Goal: Task Accomplishment & Management: Manage account settings

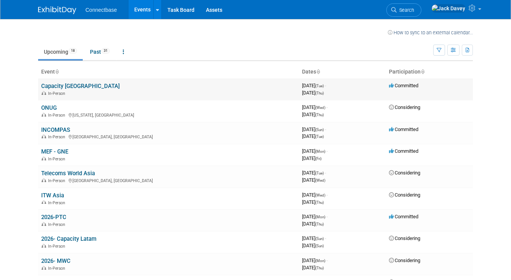
click at [49, 85] on link "Capacity [GEOGRAPHIC_DATA]" at bounding box center [80, 86] width 79 height 7
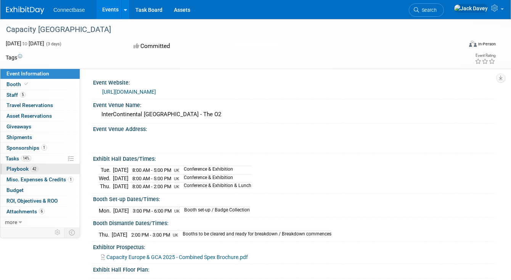
click at [26, 172] on span "Playbook 42" at bounding box center [22, 169] width 32 height 6
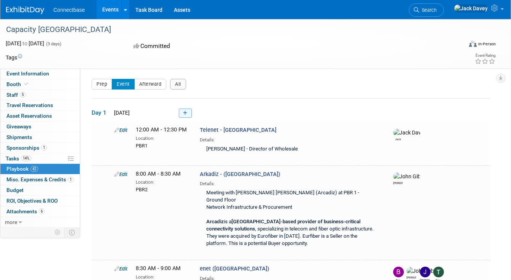
click at [186, 114] on icon at bounding box center [185, 113] width 4 height 5
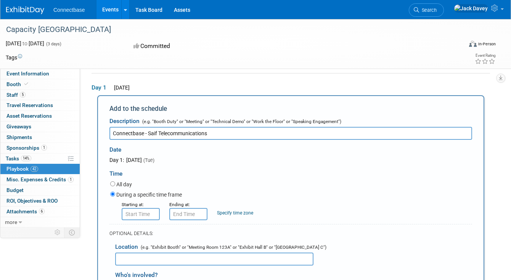
type input "Connectbase - Saif Telecommunications"
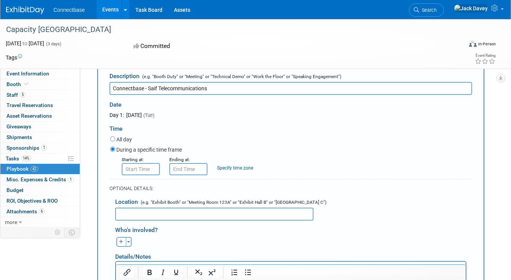
scroll to position [70, 0]
click at [150, 167] on input "8:00 AM" at bounding box center [141, 170] width 38 height 12
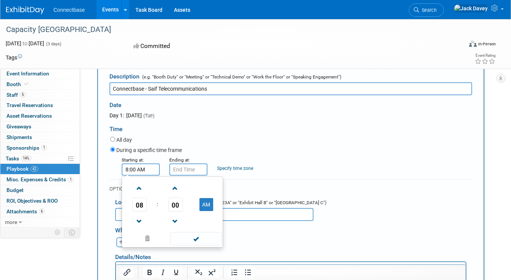
click at [147, 187] on td at bounding box center [140, 187] width 32 height 19
click at [136, 207] on span "08" at bounding box center [139, 205] width 14 height 14
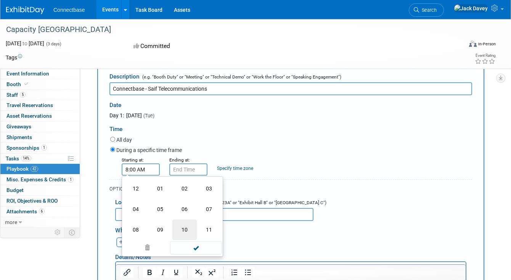
click at [190, 225] on td "10" at bounding box center [184, 230] width 24 height 21
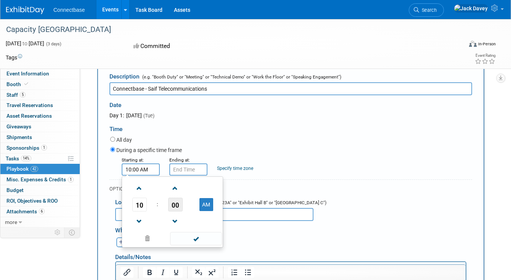
click at [173, 202] on span "00" at bounding box center [175, 205] width 14 height 14
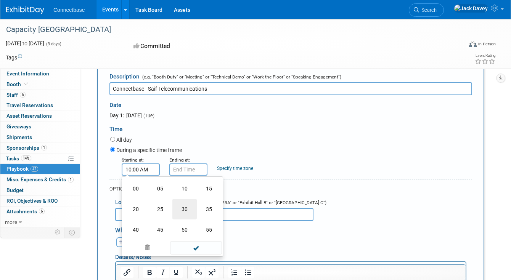
click at [177, 212] on td "30" at bounding box center [184, 209] width 24 height 21
type input "10:30 AM"
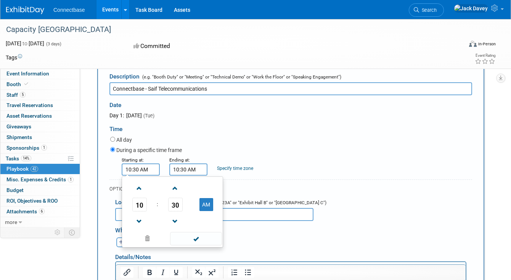
click at [188, 167] on input "10:30 AM" at bounding box center [188, 170] width 38 height 12
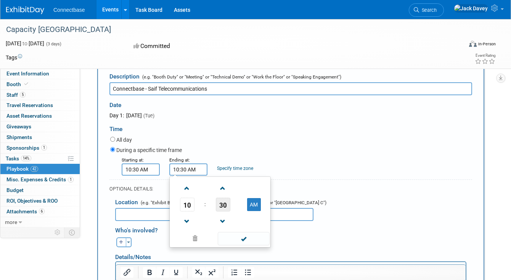
click at [223, 203] on span "30" at bounding box center [223, 205] width 14 height 14
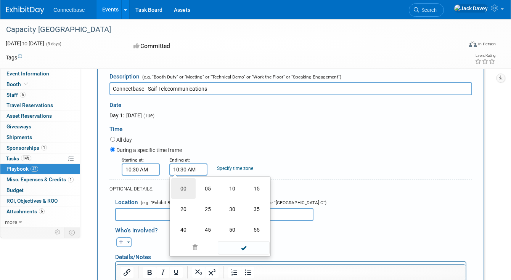
click at [191, 194] on td "00" at bounding box center [183, 188] width 24 height 21
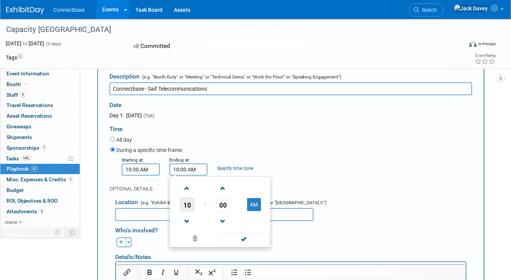
click at [188, 207] on span "10" at bounding box center [187, 205] width 14 height 14
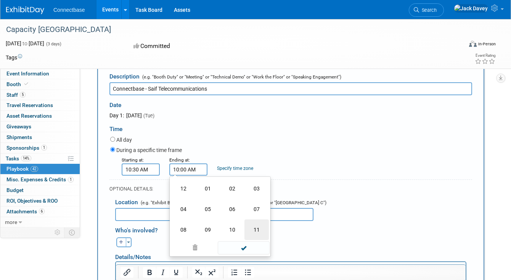
click at [257, 228] on td "11" at bounding box center [256, 230] width 24 height 21
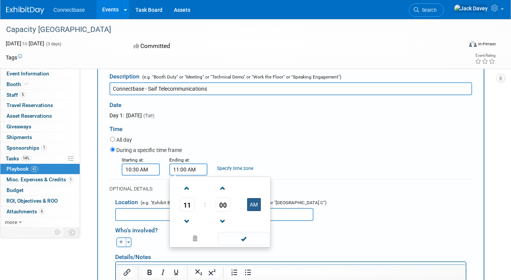
click at [250, 204] on button "AM" at bounding box center [254, 204] width 14 height 13
click at [242, 146] on div "During a specific time frame" at bounding box center [291, 151] width 362 height 10
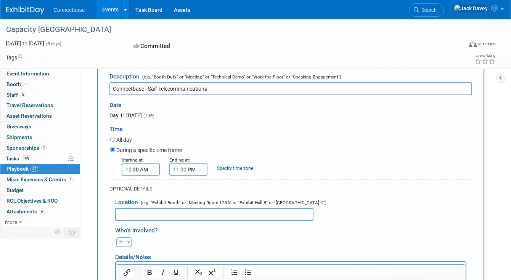
scroll to position [90, 0]
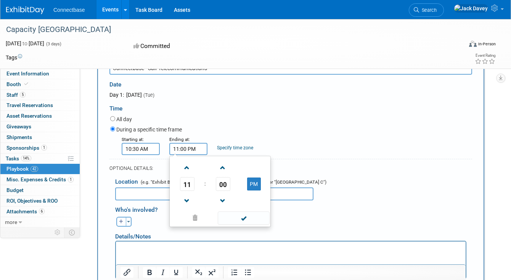
click at [190, 148] on input "11:00 PM" at bounding box center [188, 149] width 38 height 12
click at [249, 180] on button "PM" at bounding box center [254, 184] width 14 height 13
type input "11:00 AM"
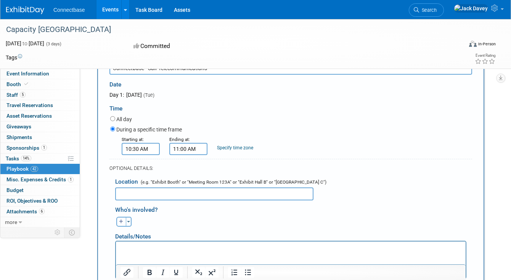
click at [249, 109] on div "Time" at bounding box center [290, 107] width 363 height 16
click at [214, 201] on div "Who's involved? Ben remove [PERSON_NAME] remove [PERSON_NAME] remove" at bounding box center [293, 214] width 357 height 26
click at [216, 192] on input "text" at bounding box center [214, 194] width 198 height 13
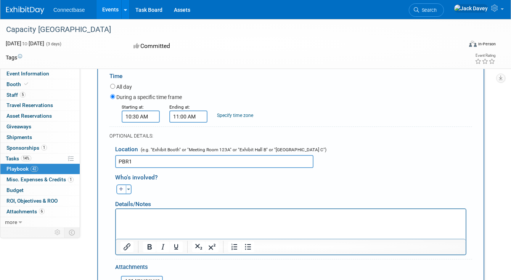
scroll to position [134, 0]
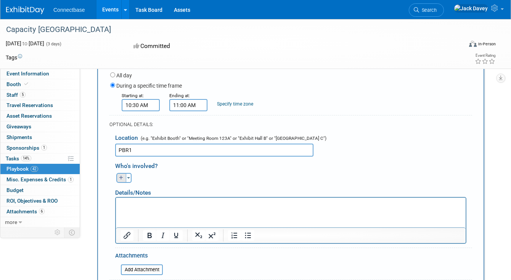
type input "PBR1"
click at [119, 180] on button "button" at bounding box center [121, 178] width 10 height 10
select select
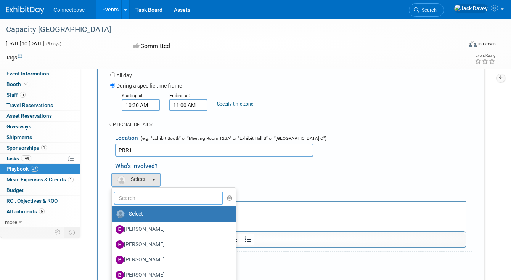
click at [141, 199] on input "text" at bounding box center [168, 198] width 109 height 13
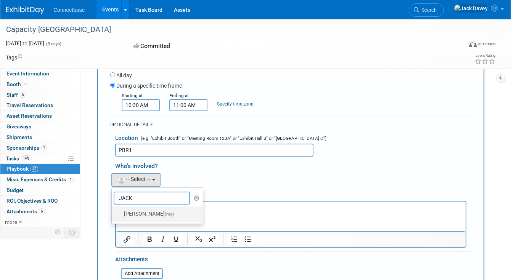
type input "JACK"
click at [143, 212] on label "[PERSON_NAME] (me)" at bounding box center [156, 214] width 80 height 12
click at [113, 212] on input "[PERSON_NAME] (me)" at bounding box center [110, 213] width 5 height 5
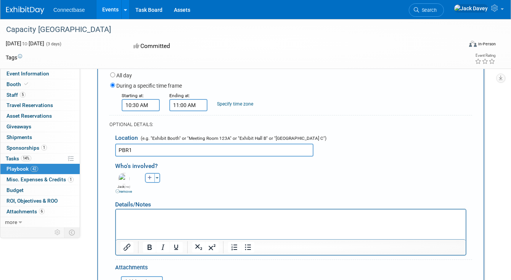
click at [144, 210] on html at bounding box center [291, 214] width 350 height 11
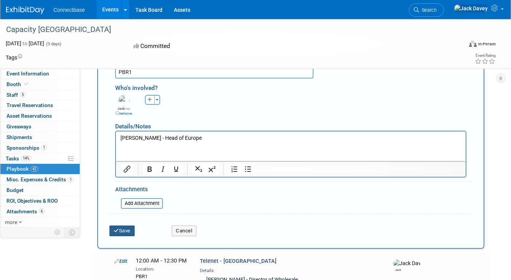
click at [118, 230] on icon "submit" at bounding box center [116, 230] width 5 height 5
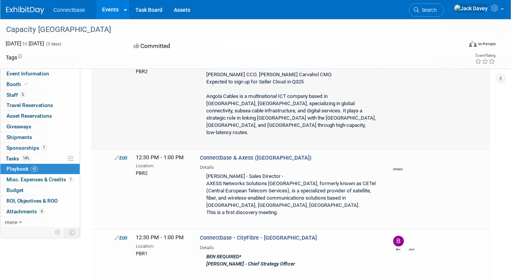
scroll to position [763, 0]
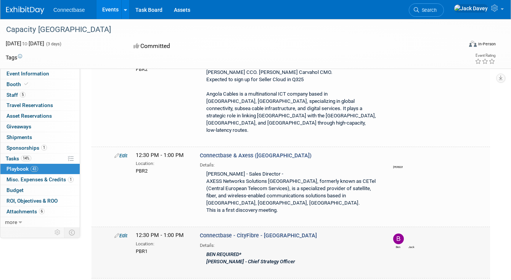
click at [124, 233] on link "Edit" at bounding box center [120, 236] width 13 height 6
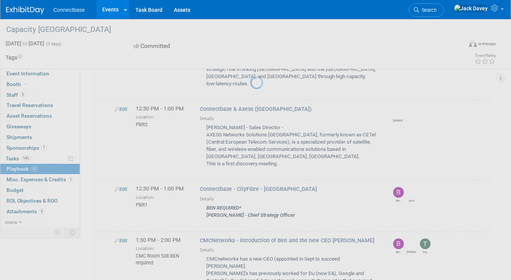
select select "5a309a58-1caa-4a1e-b031-5fcebf7888a3"
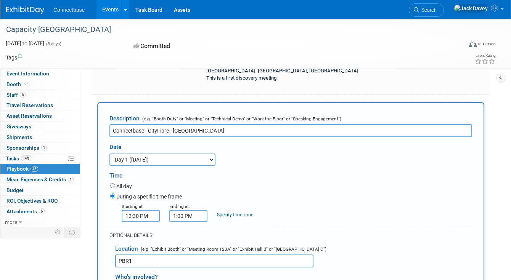
scroll to position [902, 0]
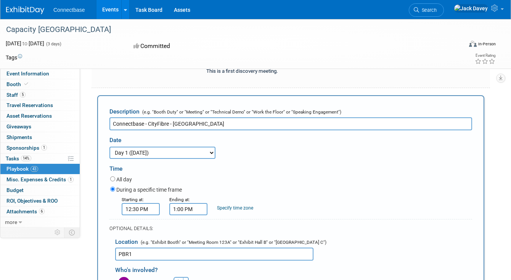
click at [176, 277] on button "button" at bounding box center [178, 282] width 10 height 10
select select
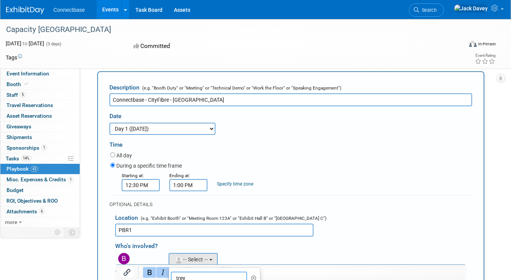
scroll to position [927, 0]
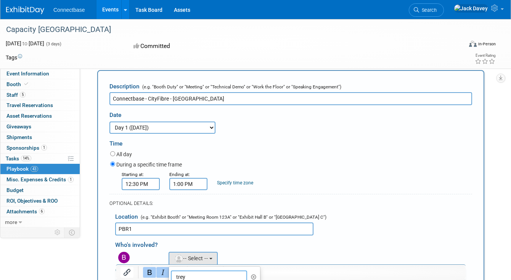
type input "trey"
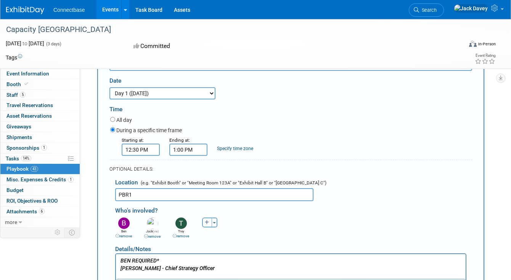
scroll to position [968, 0]
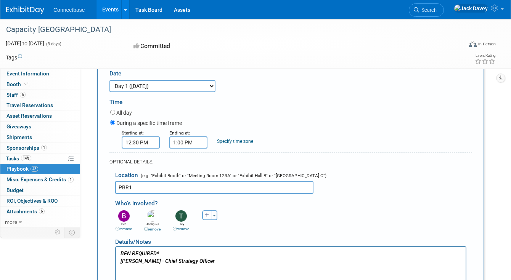
click at [170, 255] on p "BEN REQUIRED* [PERSON_NAME] - Chief Strategy Officer" at bounding box center [290, 257] width 341 height 15
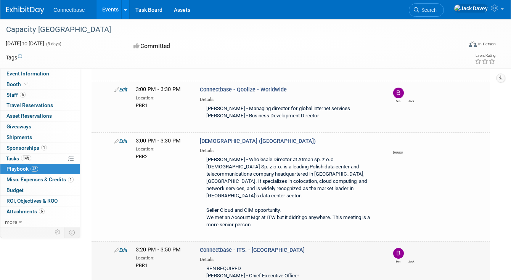
scroll to position [1333, 0]
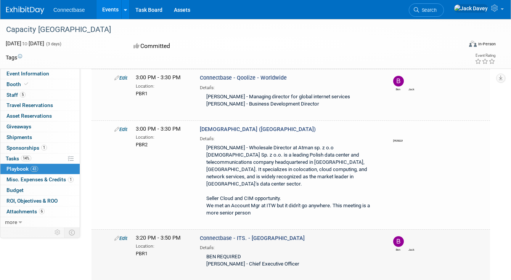
click at [122, 236] on link "Edit" at bounding box center [120, 239] width 13 height 6
select select "5a309a58-1caa-4a1e-b031-5fcebf7888a3"
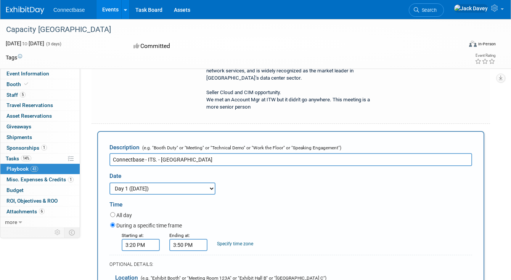
scroll to position [1444, 0]
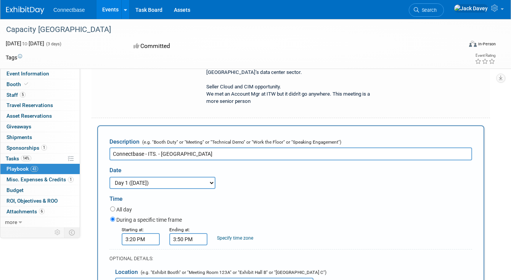
select select
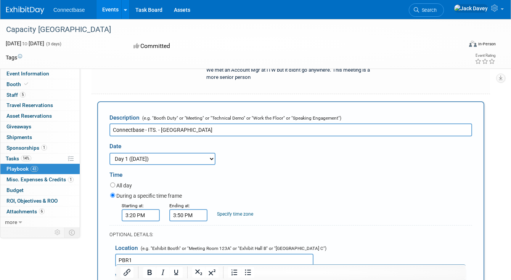
type input "trey"
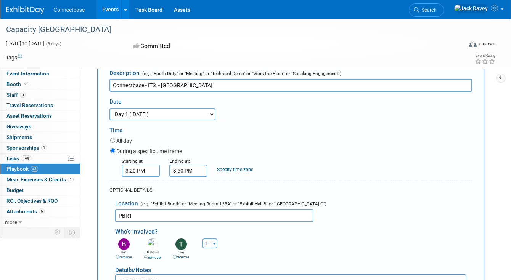
scroll to position [1512, 0]
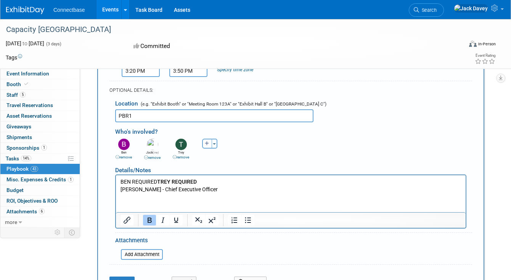
scroll to position [1623, 0]
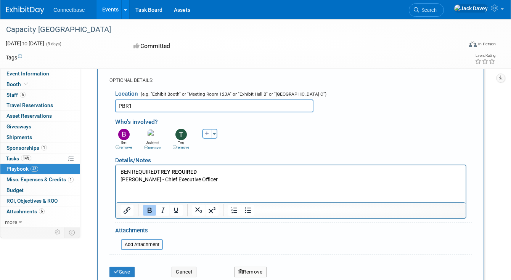
click at [119, 262] on div "Save" at bounding box center [135, 270] width 62 height 16
click at [120, 267] on button "Save" at bounding box center [121, 272] width 25 height 11
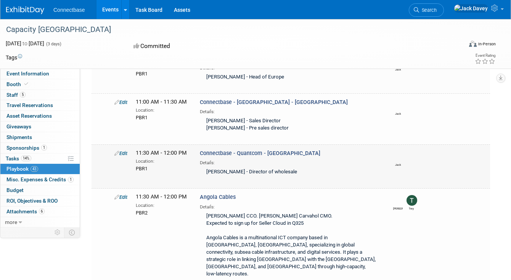
scroll to position [619, 0]
click at [123, 151] on link "Edit" at bounding box center [120, 154] width 13 height 6
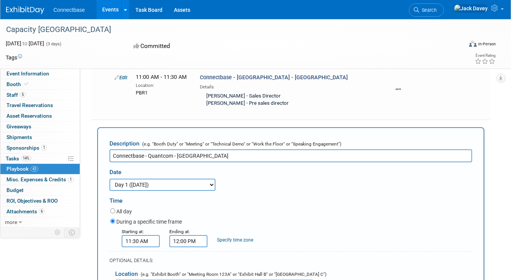
scroll to position [0, 0]
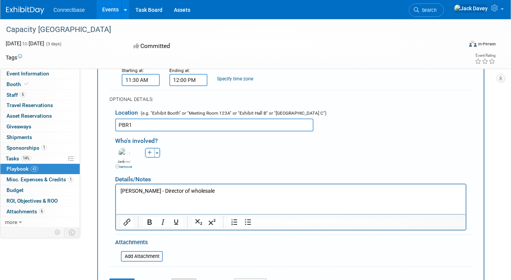
click at [189, 279] on button "Cancel" at bounding box center [184, 284] width 25 height 11
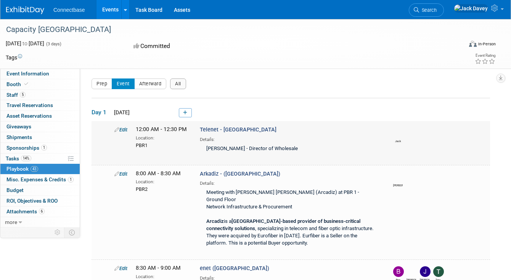
click at [120, 128] on link "Edit" at bounding box center [120, 130] width 13 height 6
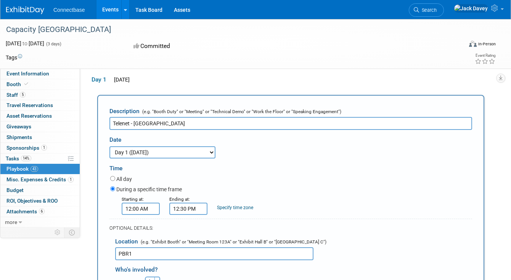
scroll to position [0, 0]
click at [149, 208] on input "12:00 AM" at bounding box center [141, 209] width 38 height 12
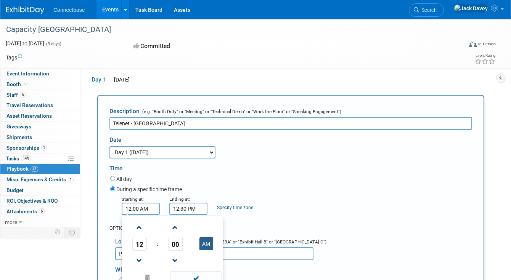
click at [204, 242] on button "AM" at bounding box center [206, 244] width 14 height 13
type input "12:00 PM"
click at [228, 173] on div "Time" at bounding box center [290, 167] width 363 height 16
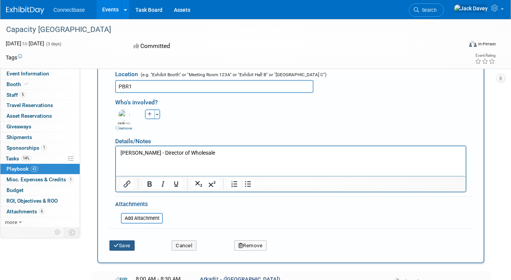
click at [127, 250] on button "Save" at bounding box center [121, 246] width 25 height 11
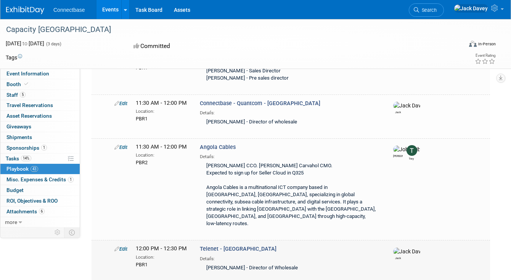
scroll to position [626, 0]
click at [121, 244] on div "Edit" at bounding box center [119, 248] width 21 height 8
click at [122, 246] on link "Edit" at bounding box center [120, 249] width 13 height 6
select select "5a309a58-1caa-4a1e-b031-5fcebf7888a3"
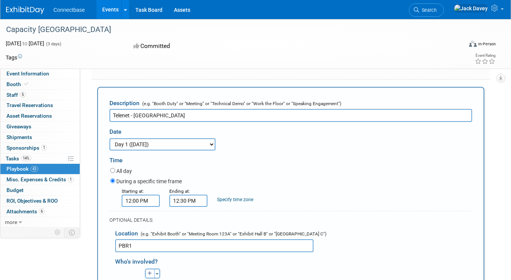
scroll to position [791, 0]
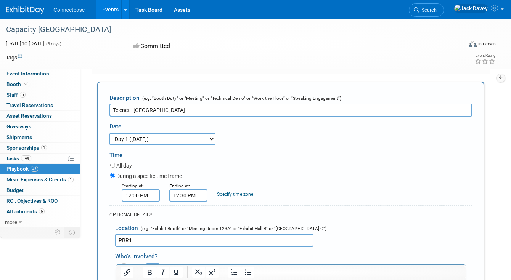
click at [150, 263] on button "button" at bounding box center [150, 268] width 10 height 10
select select
type input "TREY"
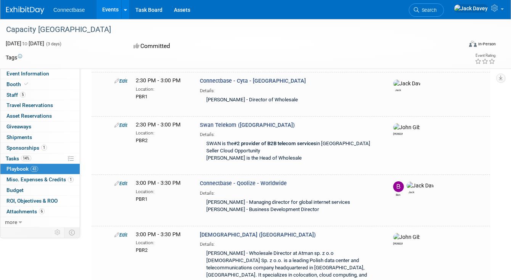
scroll to position [1230, 0]
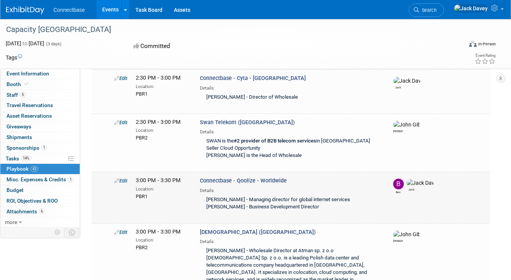
click at [121, 178] on link "Edit" at bounding box center [120, 181] width 13 height 6
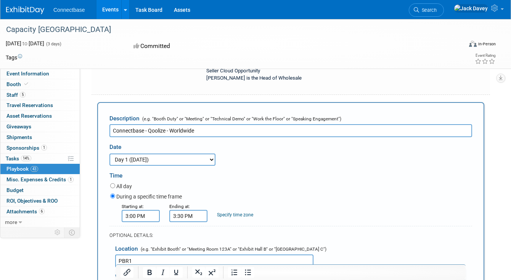
scroll to position [1322, 0]
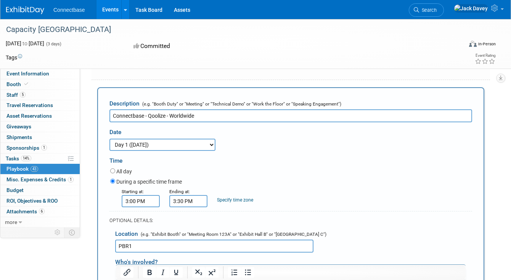
click at [176, 269] on button "button" at bounding box center [178, 274] width 10 height 10
select select
type input "trey"
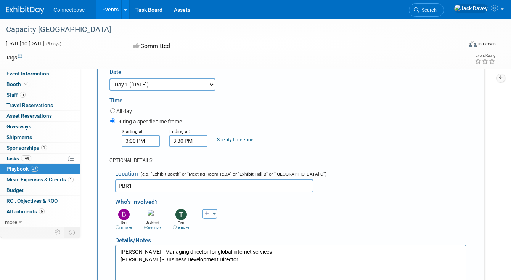
scroll to position [1395, 0]
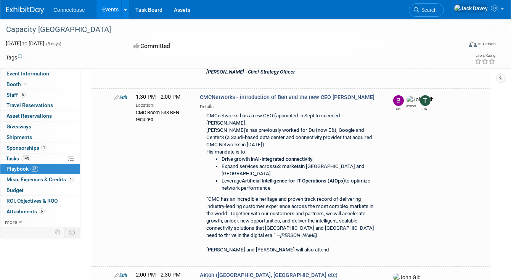
scroll to position [1243, 0]
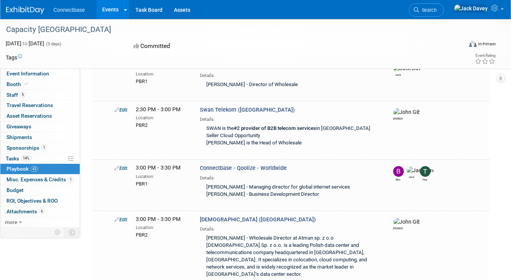
click at [20, 171] on span "Playbook 43" at bounding box center [22, 169] width 32 height 6
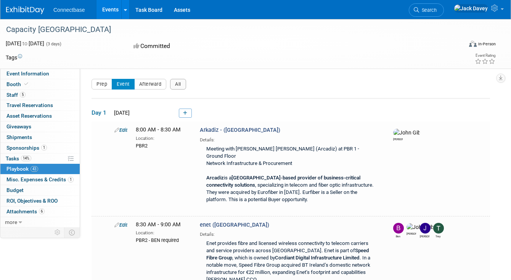
click at [202, 101] on td "Day 1 [DATE]" at bounding box center [290, 109] width 398 height 23
click at [185, 112] on icon at bounding box center [185, 113] width 4 height 5
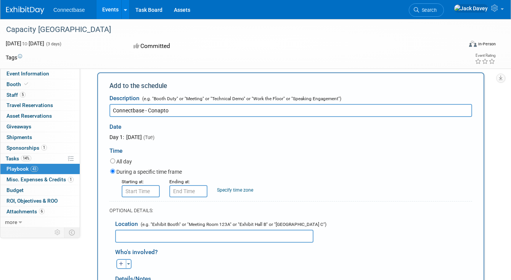
scroll to position [59, 0]
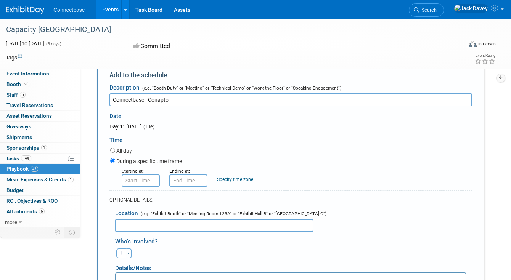
type input "Connectbase - Conapto"
click at [136, 179] on input "8:00 AM" at bounding box center [141, 181] width 38 height 12
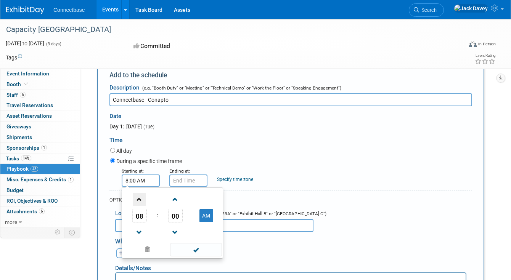
click at [136, 203] on span at bounding box center [139, 199] width 13 height 13
click at [135, 199] on span at bounding box center [139, 199] width 13 height 13
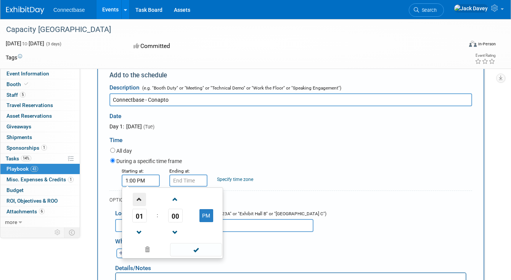
click at [135, 199] on span at bounding box center [139, 199] width 13 height 13
type input "2:00 PM"
click at [188, 181] on input "2:00 PM" at bounding box center [188, 181] width 38 height 12
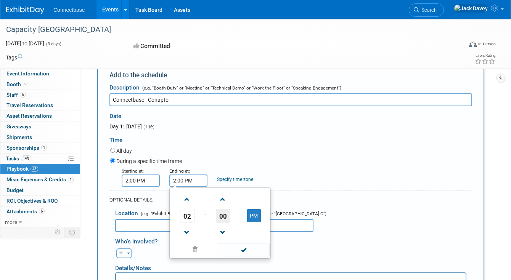
click at [221, 215] on span "00" at bounding box center [223, 216] width 14 height 14
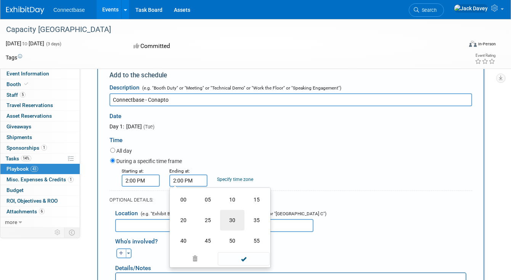
click at [228, 220] on td "30" at bounding box center [232, 220] width 24 height 21
type input "2:30 PM"
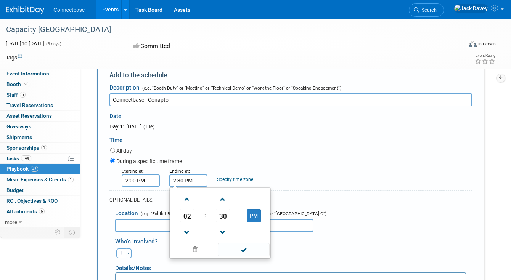
click at [220, 144] on div "Time" at bounding box center [290, 138] width 363 height 16
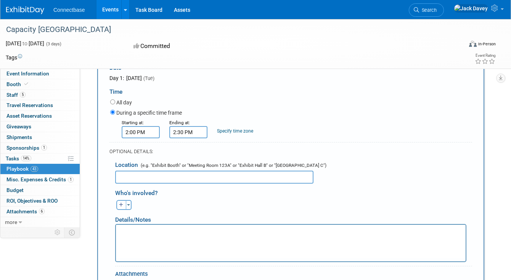
scroll to position [110, 0]
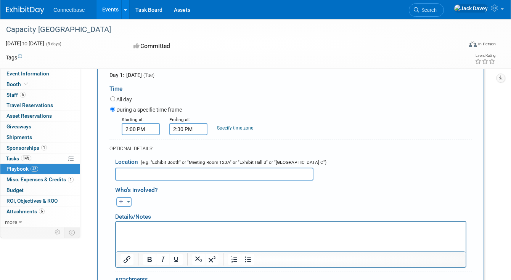
click at [199, 186] on div "Who's involved?" at bounding box center [293, 189] width 357 height 13
click at [199, 184] on div "Who's involved?" at bounding box center [293, 189] width 357 height 13
click at [200, 178] on input "text" at bounding box center [214, 174] width 198 height 13
type input "PBR-1"
click at [123, 200] on button "button" at bounding box center [121, 202] width 10 height 10
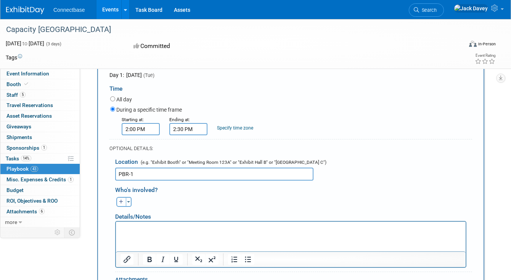
select select
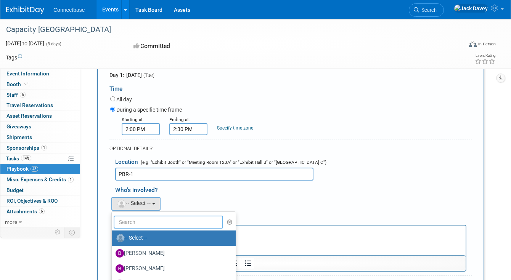
click at [146, 220] on input "text" at bounding box center [168, 222] width 109 height 13
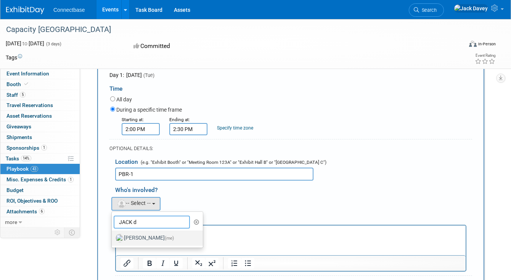
type input "JACK d"
click at [153, 232] on label "[PERSON_NAME] (me)" at bounding box center [156, 238] width 80 height 12
click at [113, 235] on input "[PERSON_NAME] (me)" at bounding box center [110, 237] width 5 height 5
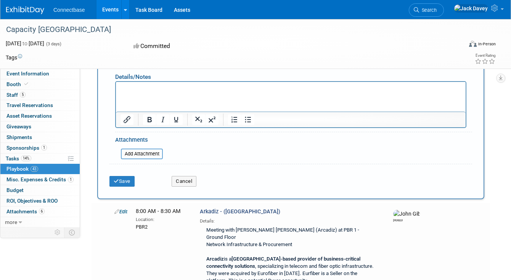
scroll to position [281, 0]
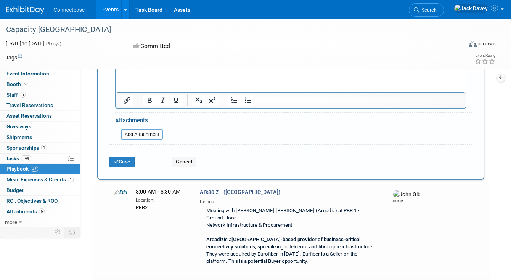
click at [108, 162] on div "Save" at bounding box center [135, 160] width 62 height 16
click at [113, 162] on button "Save" at bounding box center [121, 162] width 25 height 11
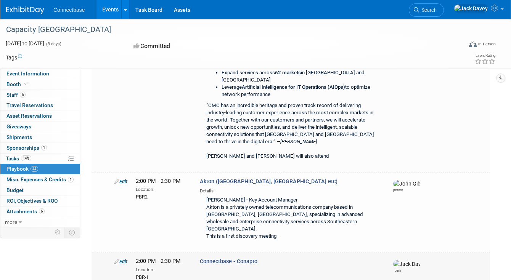
scroll to position [1046, 0]
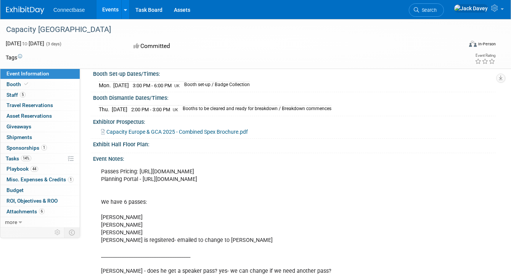
scroll to position [124, 0]
